Goal: Task Accomplishment & Management: Manage account settings

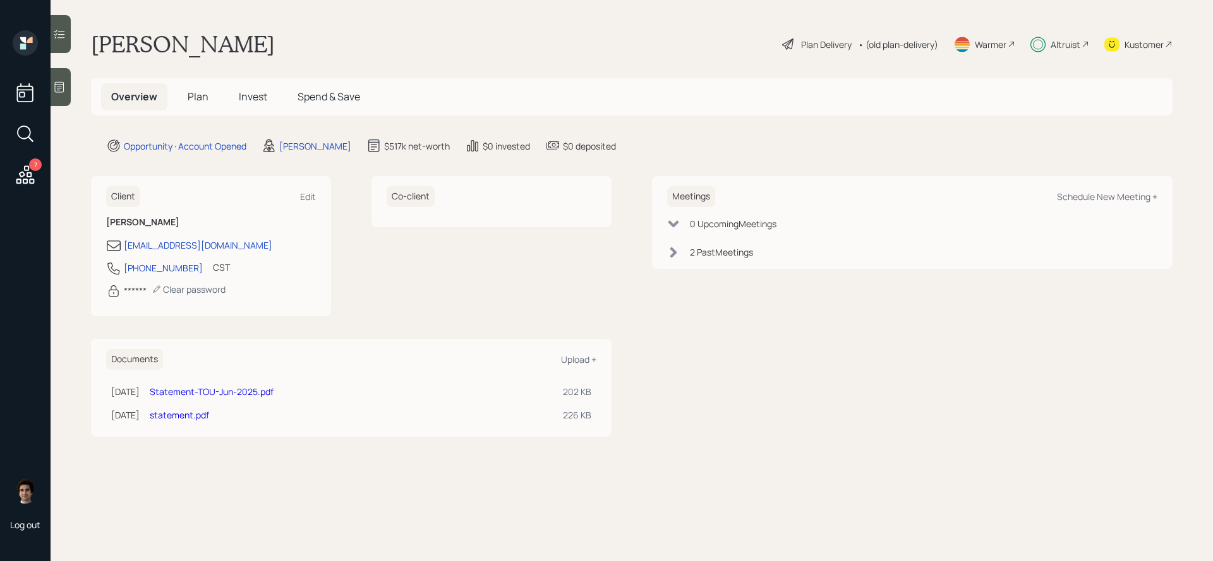
click at [241, 106] on h5 "Invest" at bounding box center [253, 96] width 49 height 27
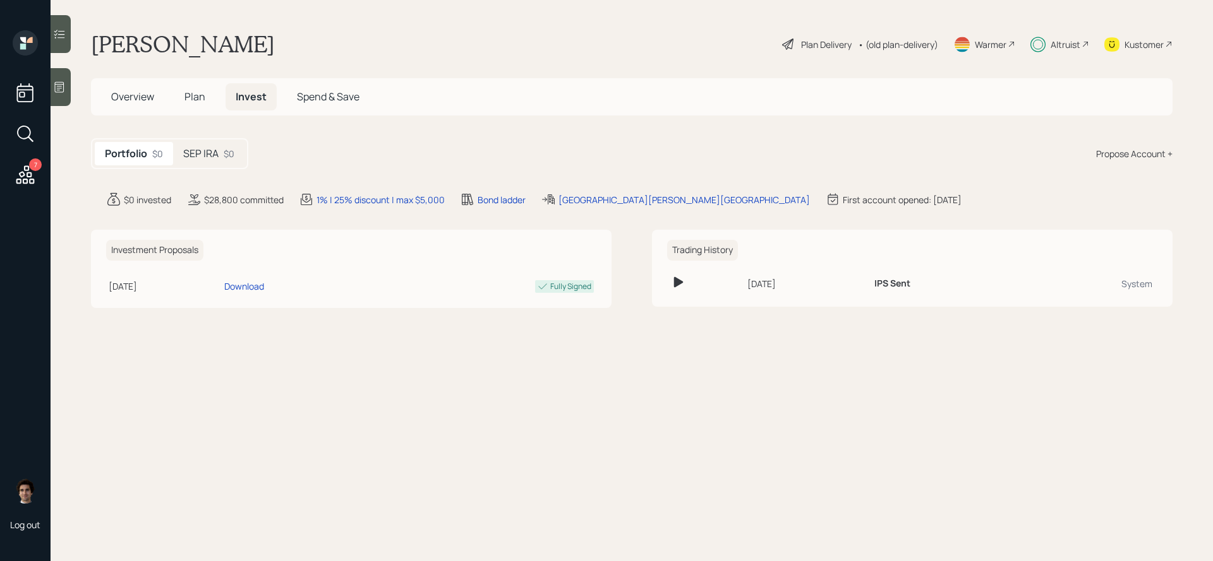
click at [208, 148] on h5 "SEP IRA" at bounding box center [200, 154] width 35 height 12
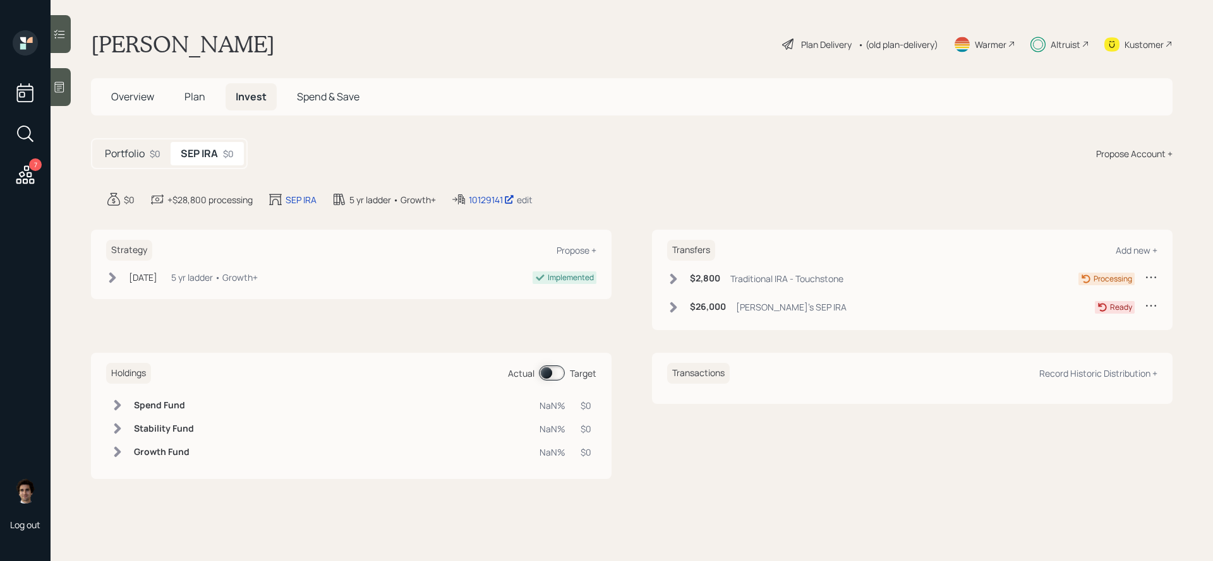
click at [489, 207] on div "10129141 edit" at bounding box center [491, 199] width 81 height 15
click at [491, 199] on div "10129141" at bounding box center [491, 199] width 45 height 13
